Goal: Information Seeking & Learning: Learn about a topic

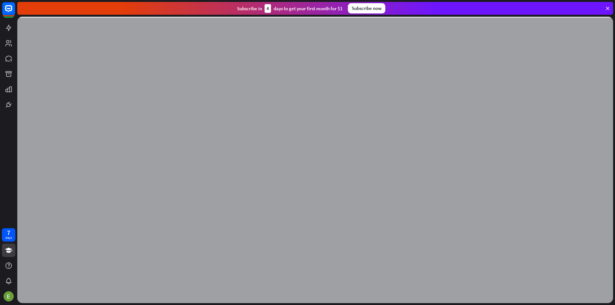
scroll to position [299, 0]
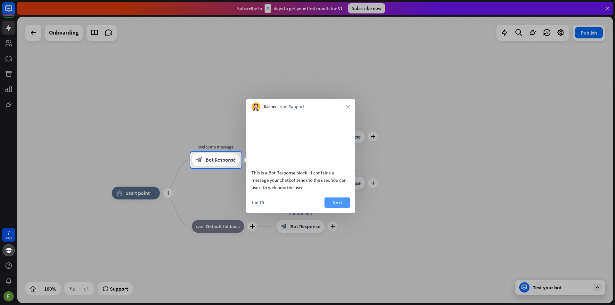
click at [340, 207] on button "Next" at bounding box center [338, 203] width 26 height 10
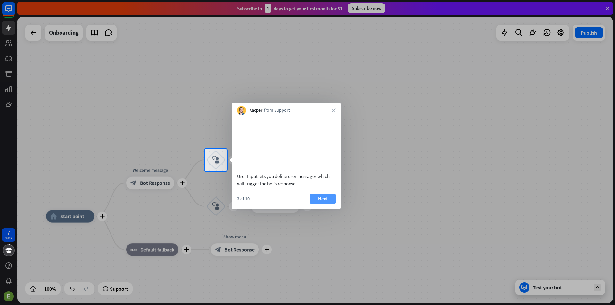
click at [326, 204] on button "Next" at bounding box center [323, 199] width 26 height 10
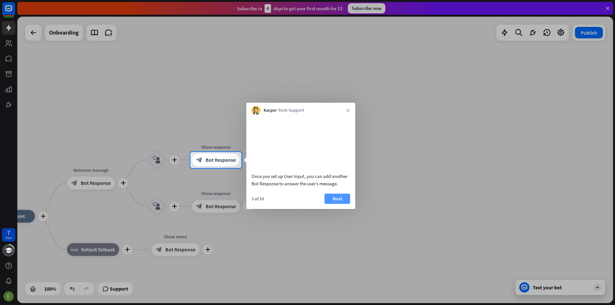
click at [337, 204] on button "Next" at bounding box center [338, 199] width 26 height 10
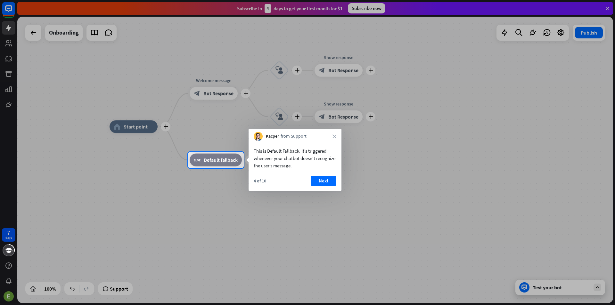
click at [11, 54] on div at bounding box center [307, 76] width 615 height 152
click at [321, 184] on button "Next" at bounding box center [324, 181] width 26 height 10
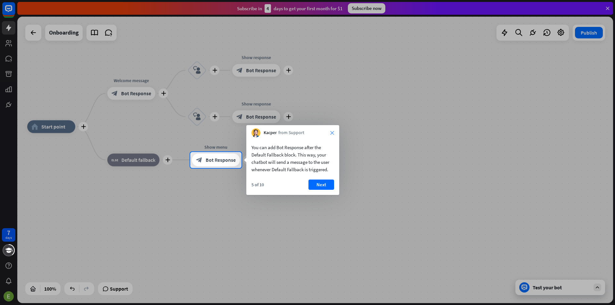
click at [333, 134] on icon "close" at bounding box center [332, 133] width 4 height 4
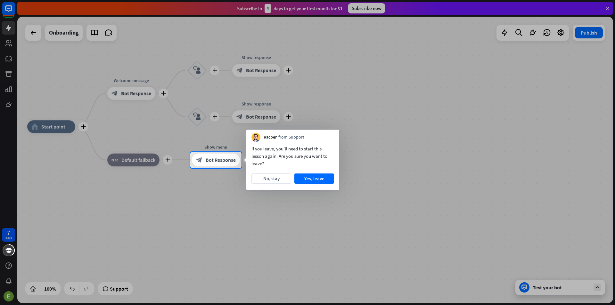
click at [302, 173] on div "If you leave, you’ll need to start this lesson again. Are you sure you want to …" at bounding box center [292, 166] width 93 height 48
click at [307, 176] on button "Yes, leave" at bounding box center [315, 179] width 40 height 10
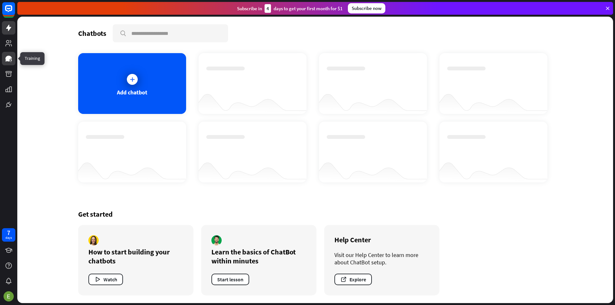
click at [10, 58] on icon at bounding box center [8, 59] width 6 height 6
